Goal: Complete application form

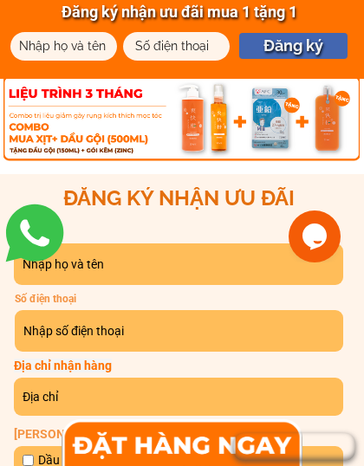
click at [122, 436] on div at bounding box center [181, 443] width 267 height 65
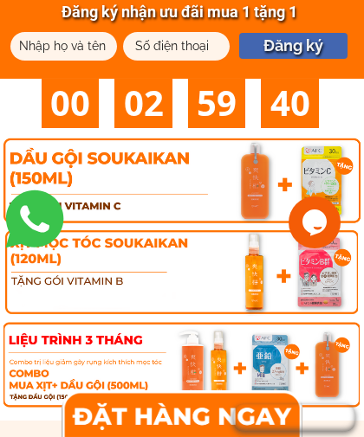
scroll to position [9413, 0]
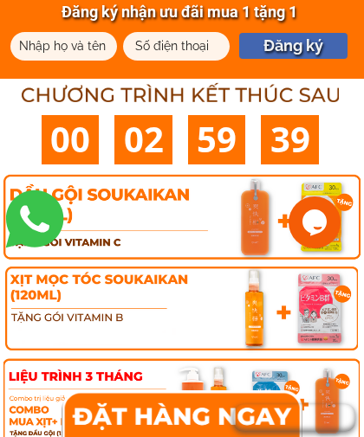
click at [49, 308] on div at bounding box center [183, 311] width 360 height 93
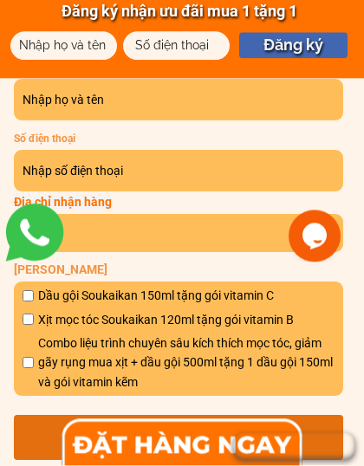
scroll to position [9861, 0]
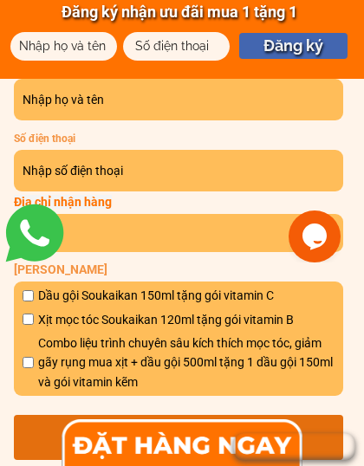
click at [29, 319] on input "checkbox" at bounding box center [28, 319] width 11 height 11
checkbox input "true"
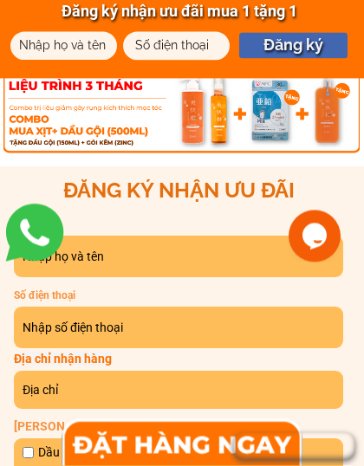
scroll to position [9704, 0]
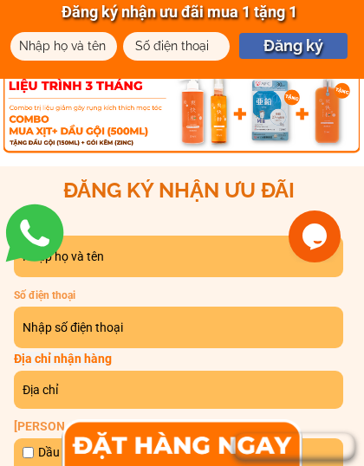
click at [78, 253] on input "text" at bounding box center [178, 257] width 320 height 42
type input "0988989277"
type input "[PERSON_NAME]"
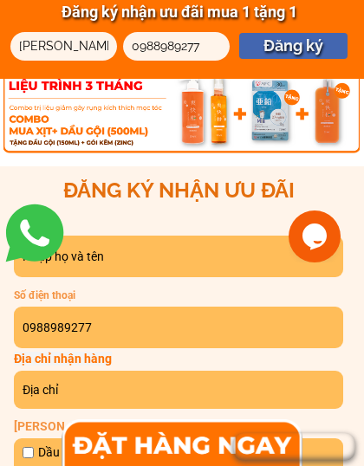
type input "[PERSON_NAME]"
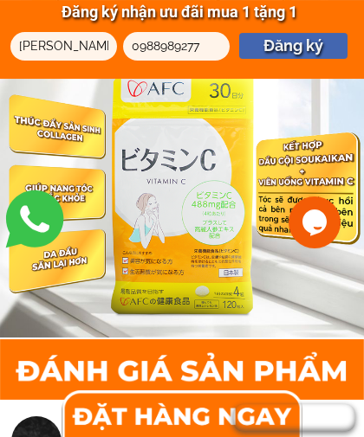
scroll to position [10454, 0]
